Goal: Task Accomplishment & Management: Use online tool/utility

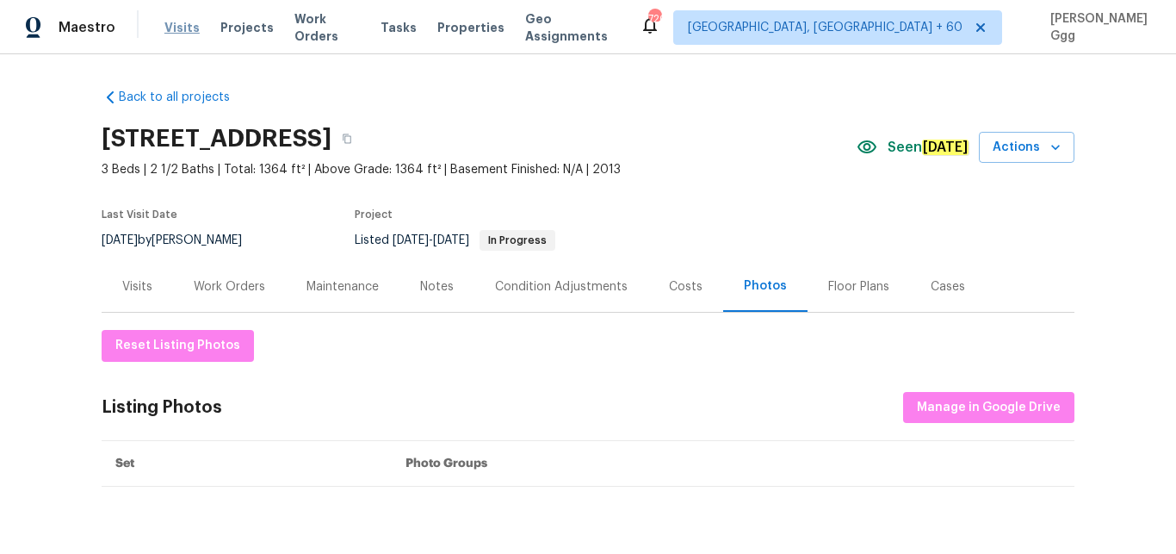
click at [191, 28] on span "Visits" at bounding box center [181, 27] width 35 height 17
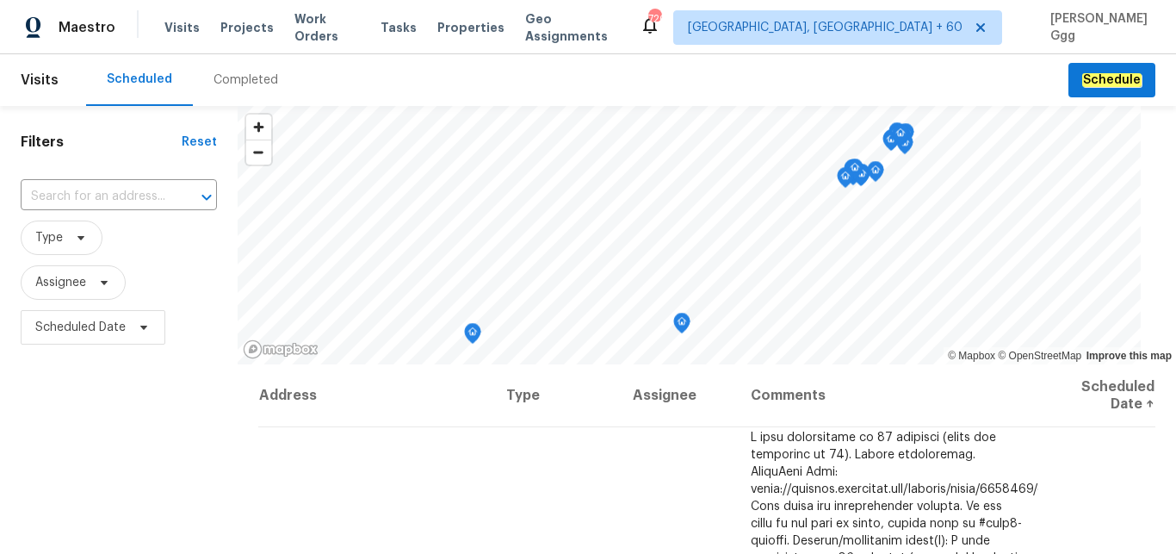
click at [232, 79] on div "Completed" at bounding box center [246, 79] width 65 height 17
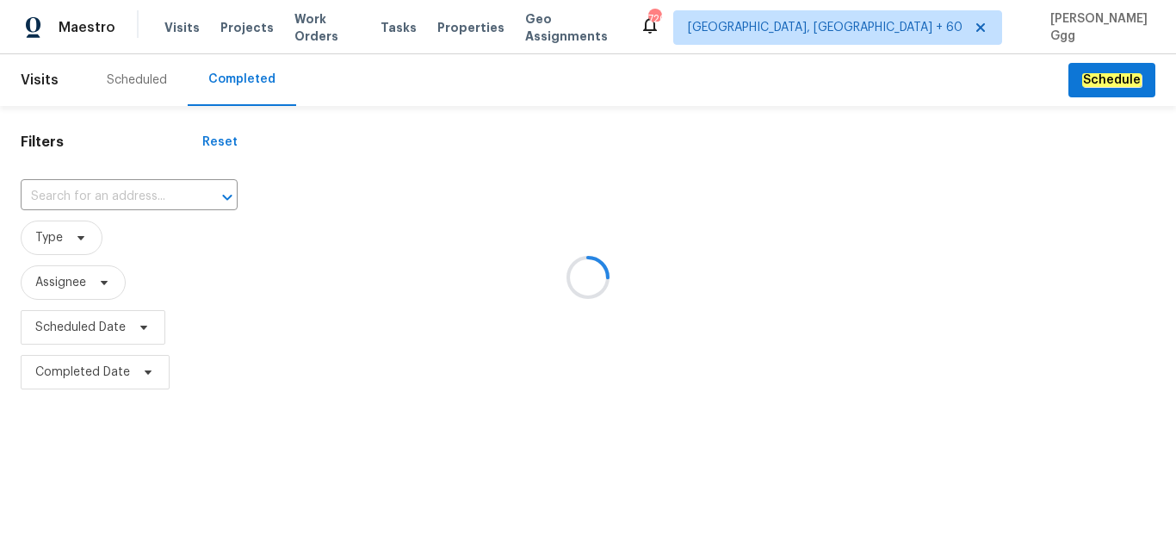
click at [118, 186] on div at bounding box center [588, 277] width 1176 height 554
click at [78, 191] on div at bounding box center [588, 277] width 1176 height 554
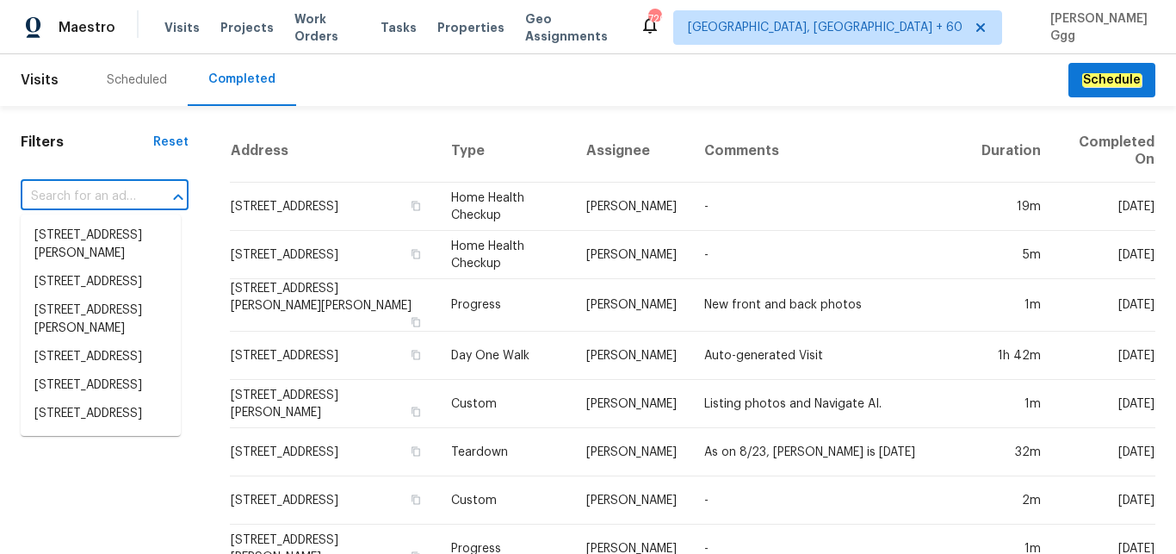
paste input "[STREET_ADDRESS][PERSON_NAME]"
type input "[STREET_ADDRESS][PERSON_NAME]"
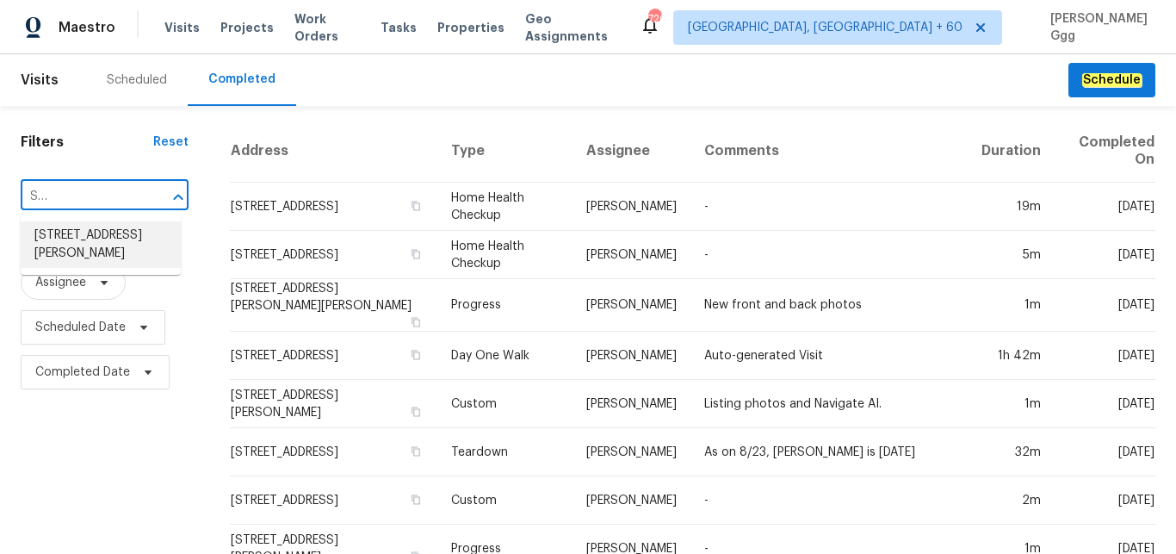
click at [98, 245] on li "[STREET_ADDRESS][PERSON_NAME]" at bounding box center [101, 244] width 160 height 47
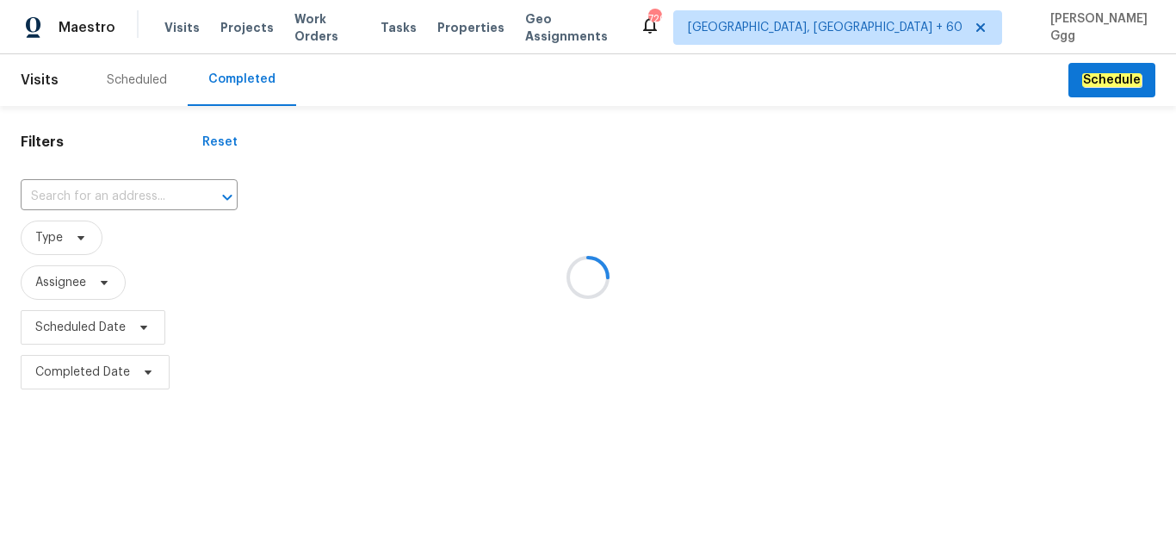
type input "[STREET_ADDRESS][PERSON_NAME]"
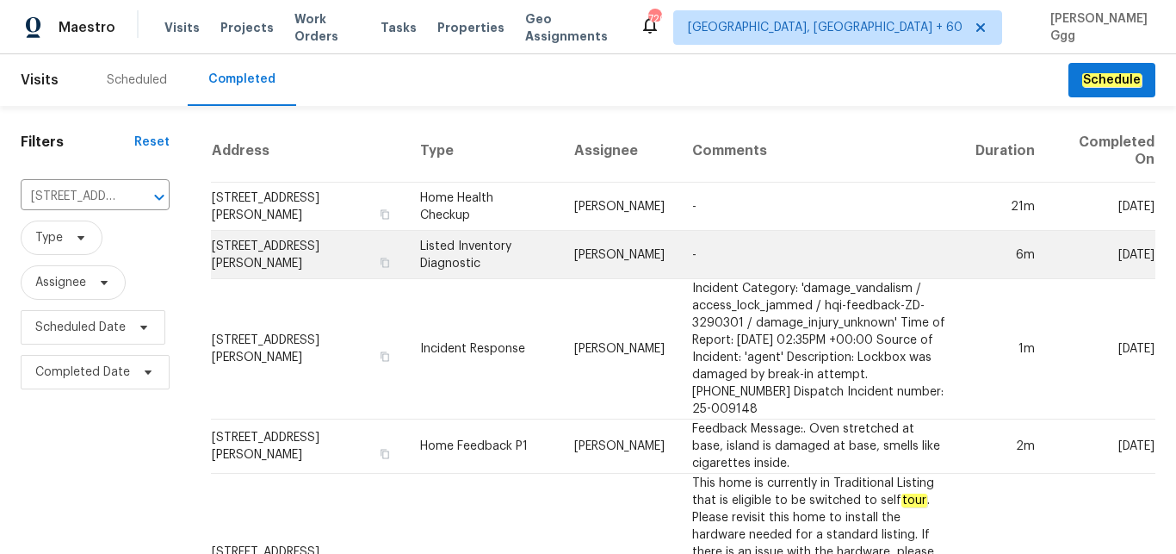
scroll to position [268, 0]
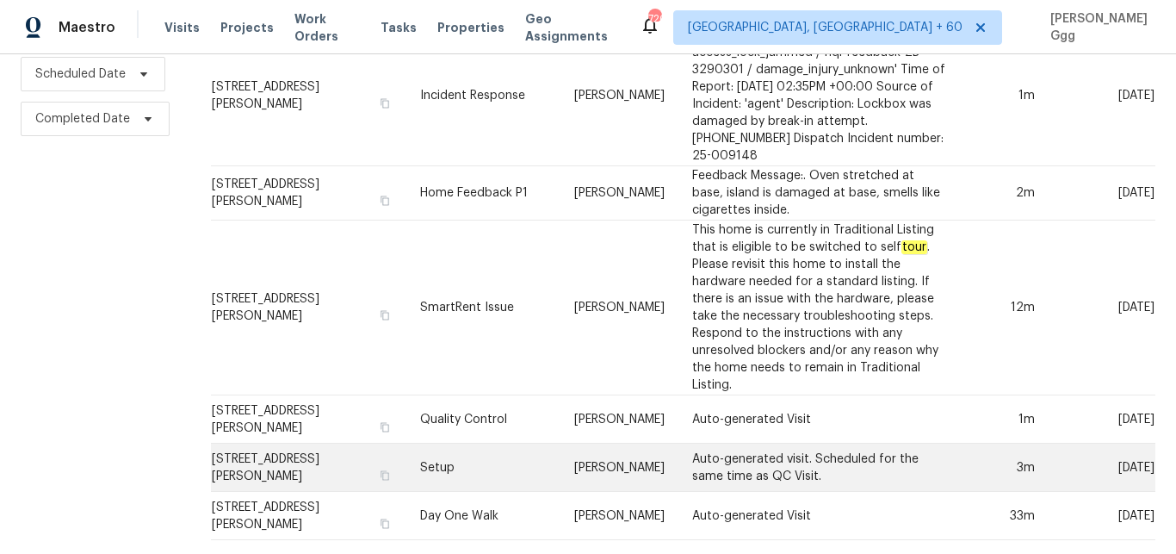
click at [453, 446] on td "Setup" at bounding box center [483, 468] width 154 height 48
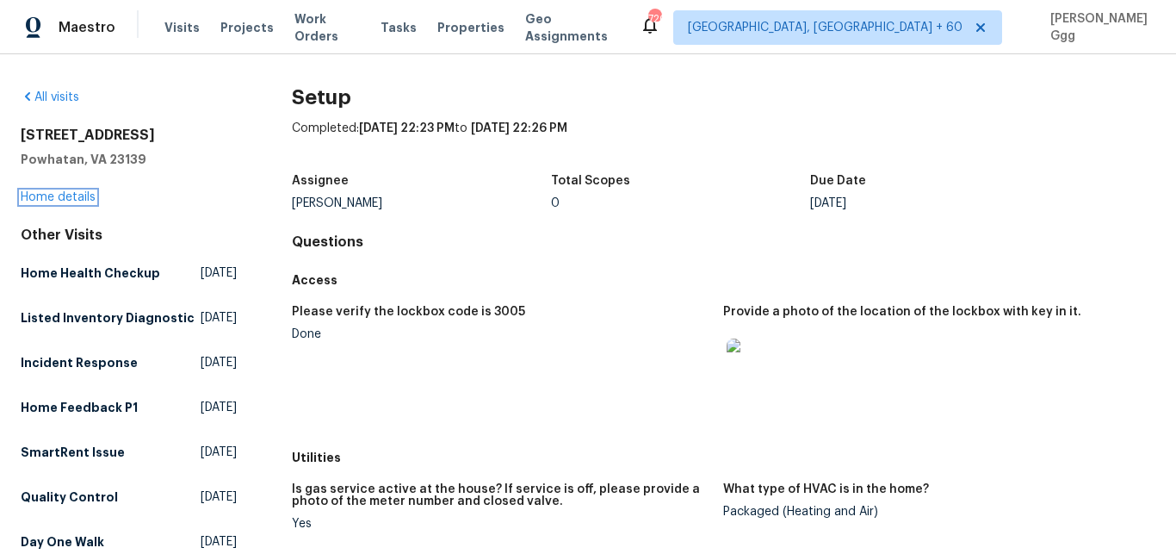
click at [70, 196] on link "Home details" at bounding box center [58, 197] width 75 height 12
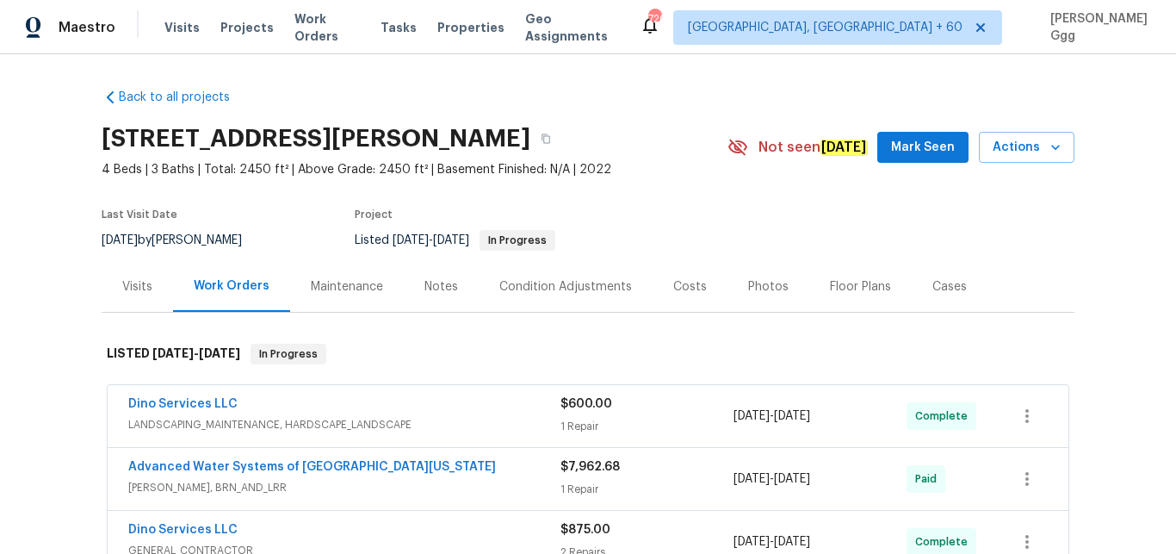
click at [758, 292] on div "Photos" at bounding box center [768, 286] width 40 height 17
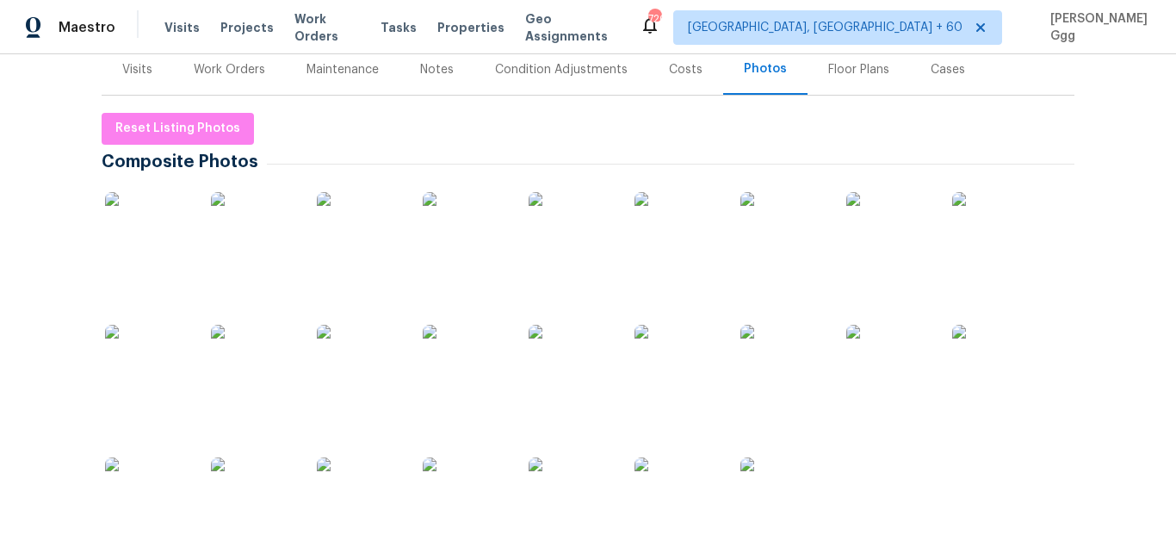
scroll to position [434, 0]
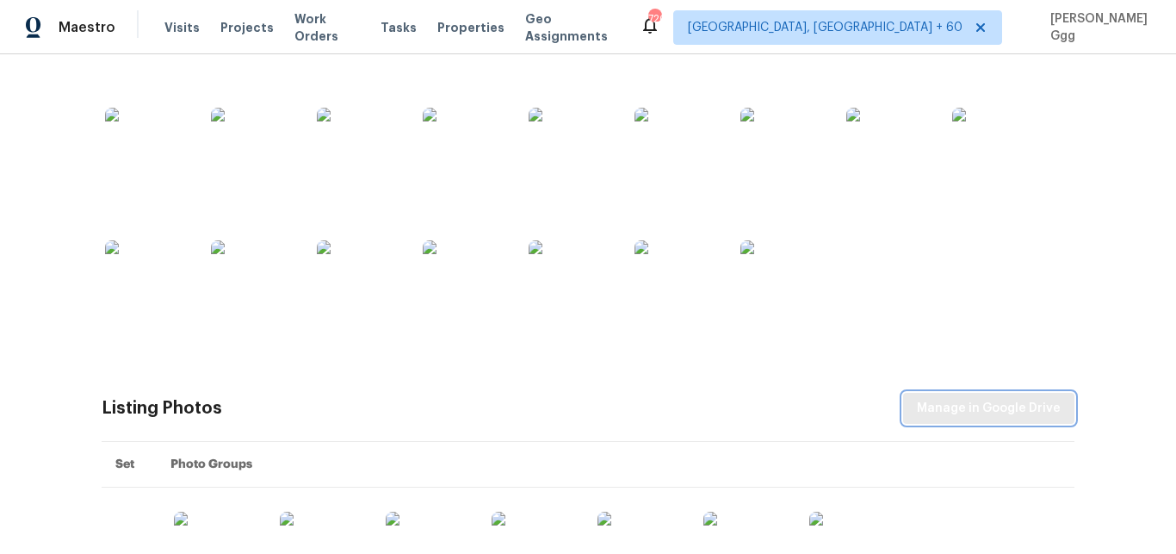
click at [1007, 400] on button "Manage in Google Drive" at bounding box center [988, 409] width 171 height 32
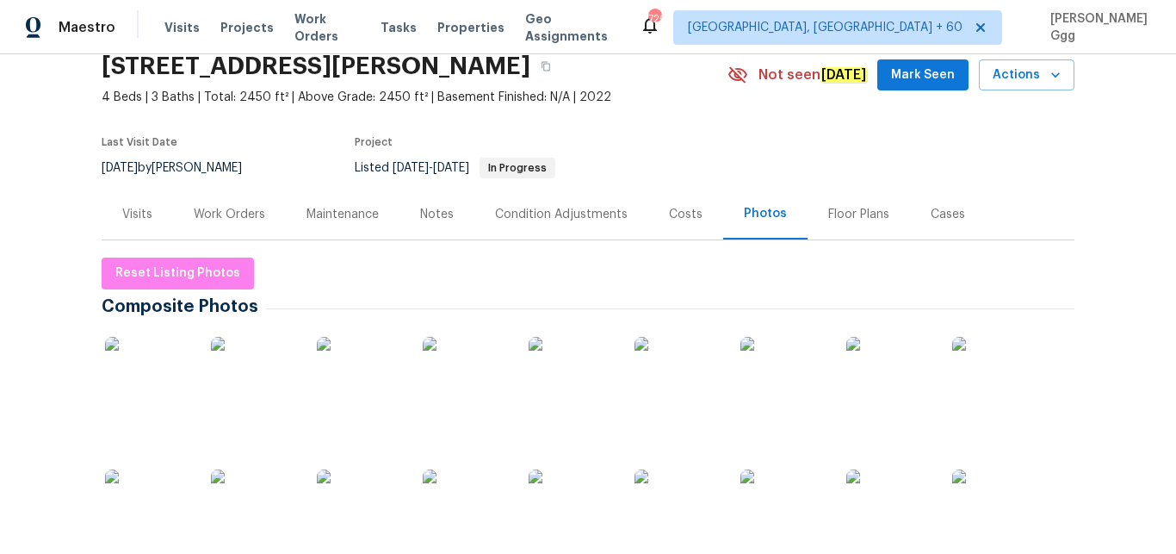
scroll to position [0, 0]
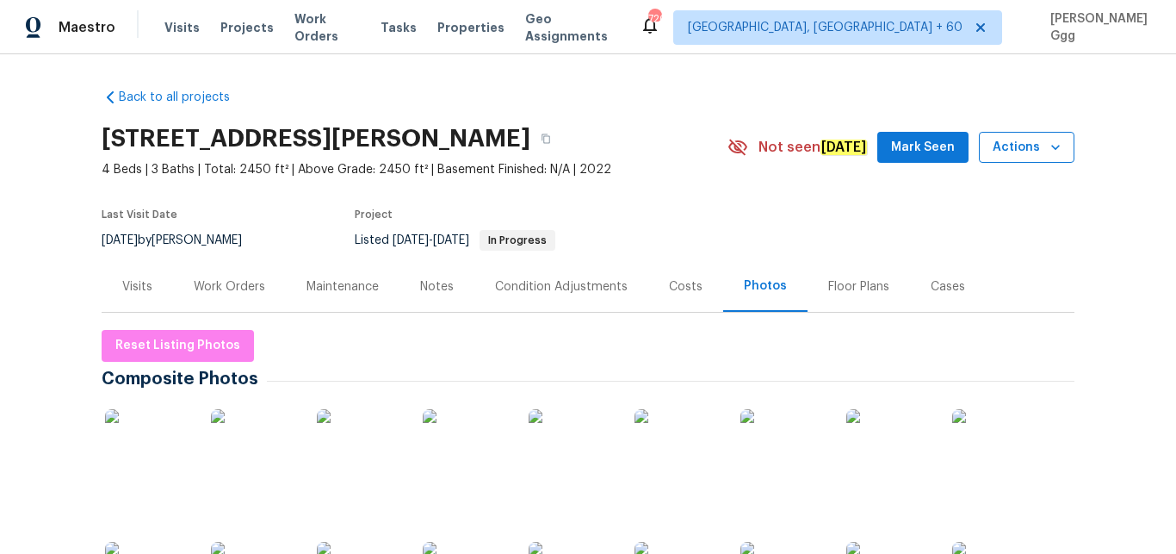
click at [1051, 149] on icon "button" at bounding box center [1055, 147] width 9 height 5
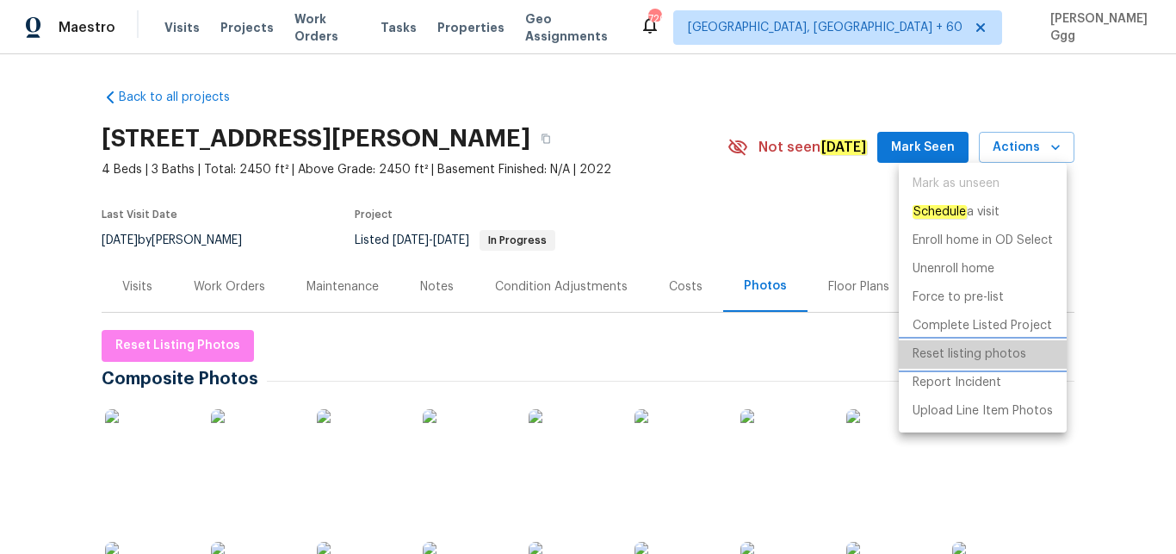
click at [958, 354] on p "Reset listing photos" at bounding box center [970, 354] width 114 height 18
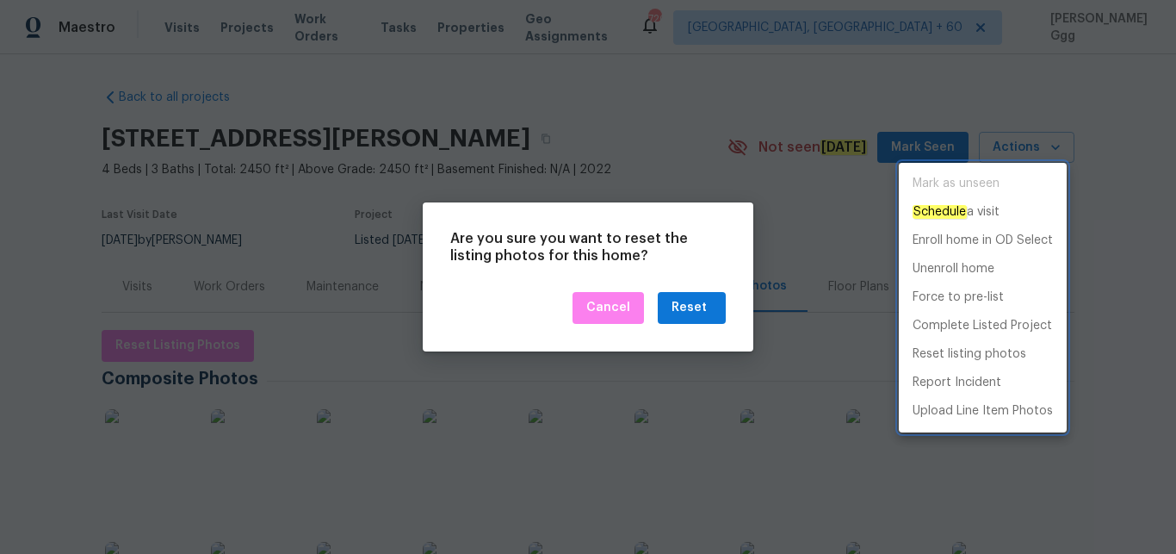
click at [716, 307] on div at bounding box center [588, 277] width 1176 height 554
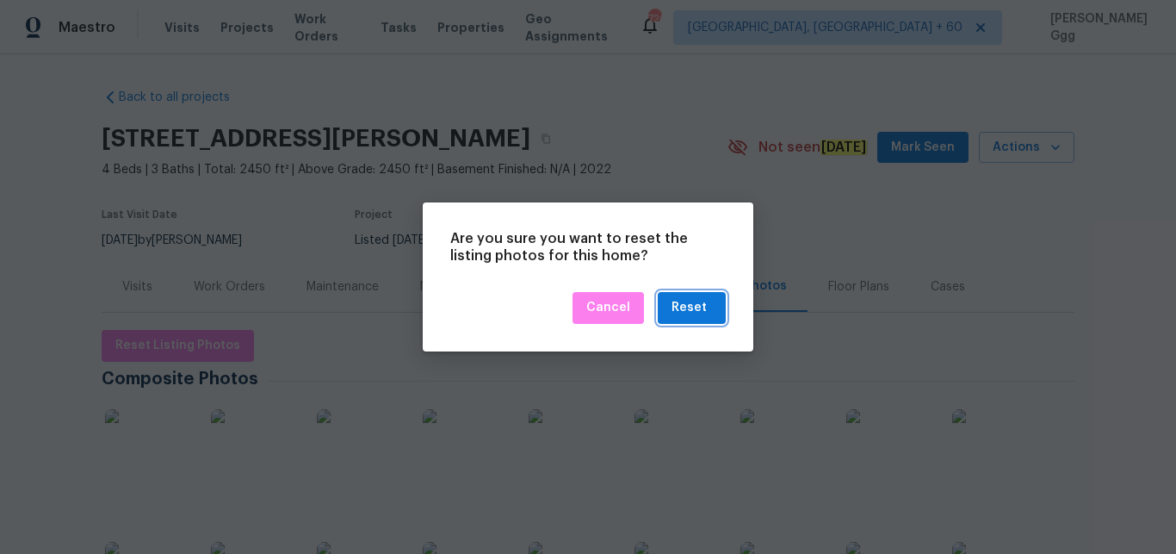
click at [708, 307] on div "Reset" at bounding box center [692, 308] width 40 height 22
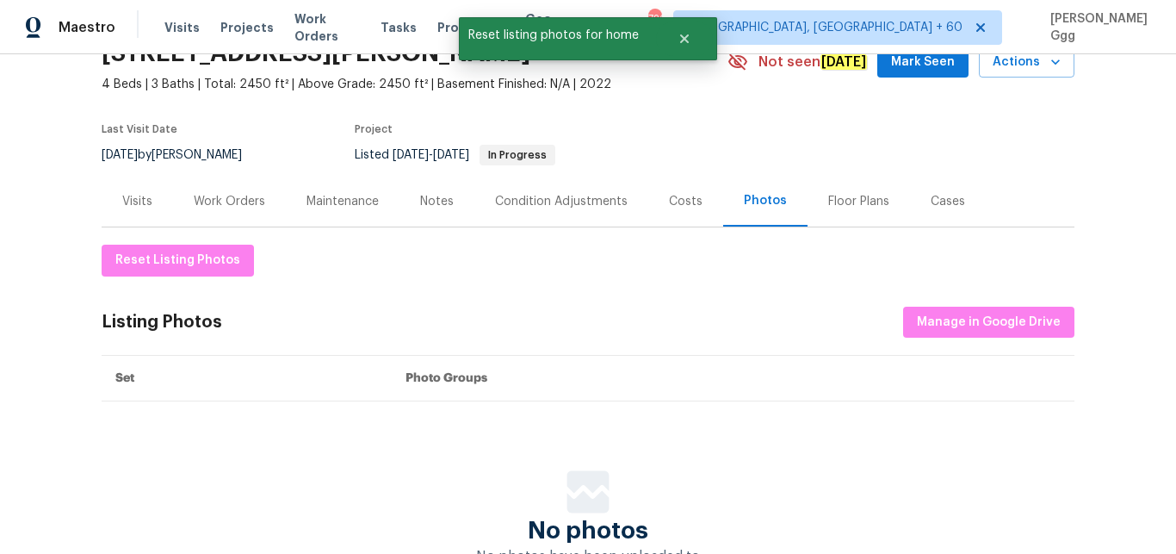
scroll to position [145, 0]
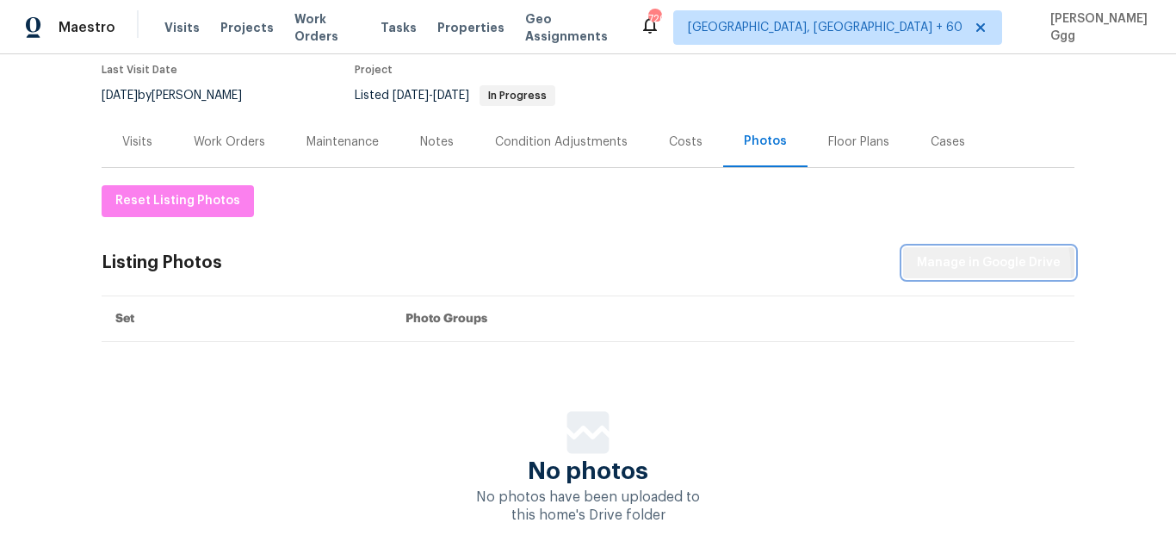
click at [930, 271] on span "Manage in Google Drive" at bounding box center [989, 263] width 144 height 22
